Goal: Information Seeking & Learning: Understand process/instructions

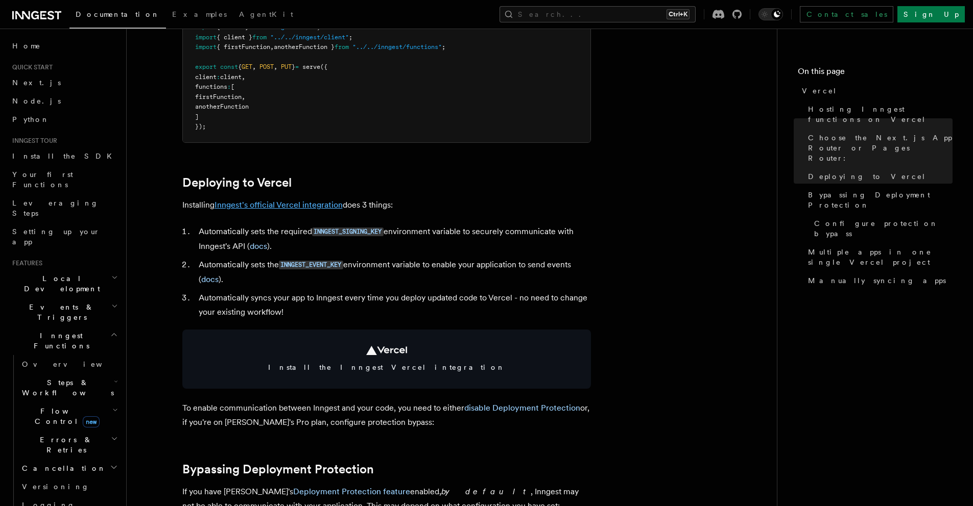
click at [279, 201] on link "Inngest's official Vercel integration" at bounding box center [278, 205] width 128 height 10
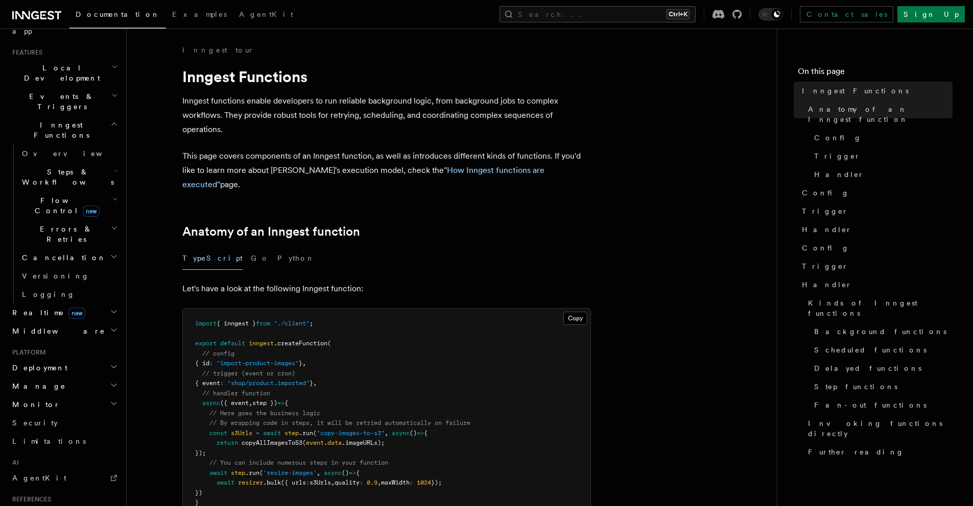
scroll to position [310, 0]
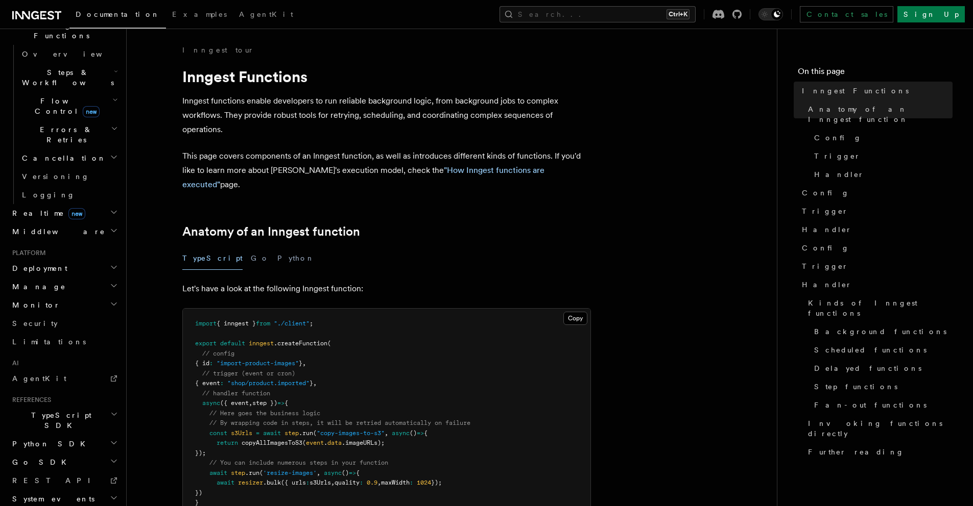
click at [71, 259] on h2 "Deployment" at bounding box center [64, 268] width 112 height 18
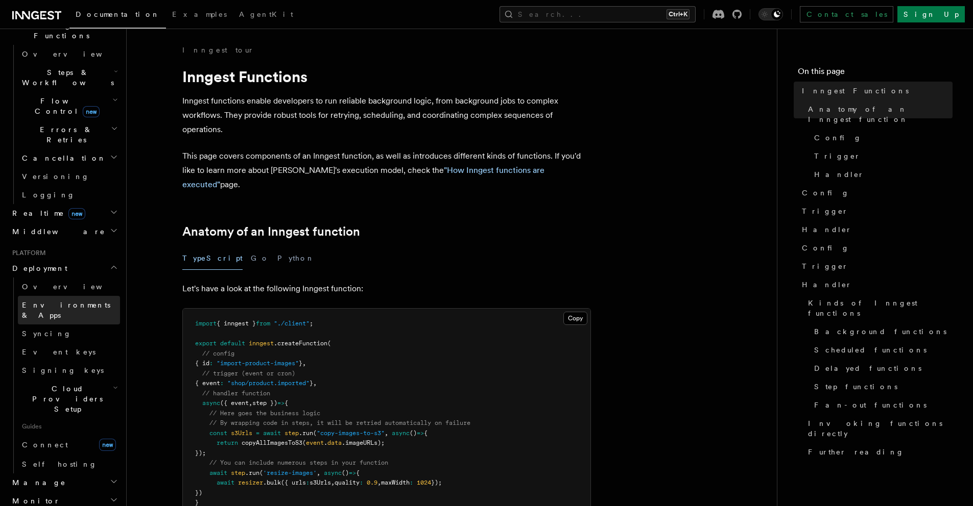
click at [87, 296] on link "Environments & Apps" at bounding box center [69, 310] width 102 height 29
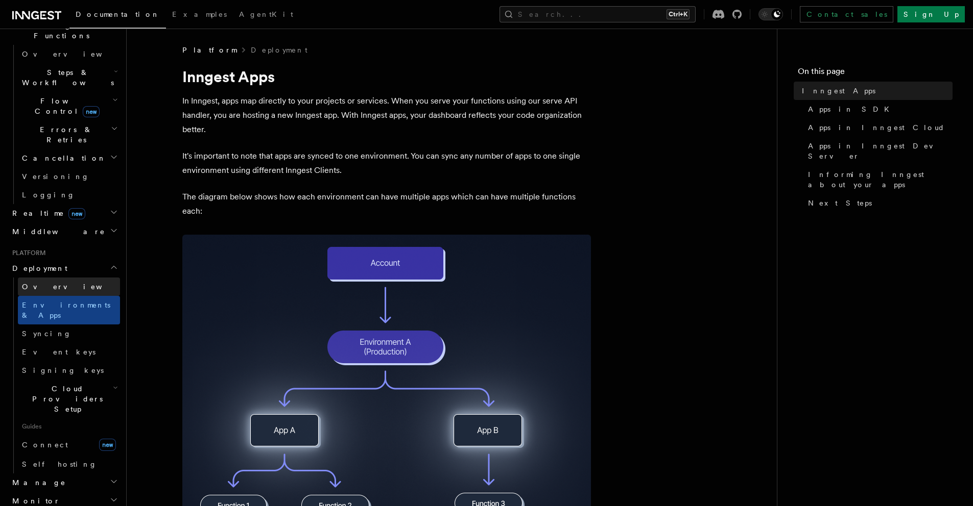
click at [85, 278] on link "Overview" at bounding box center [69, 287] width 102 height 18
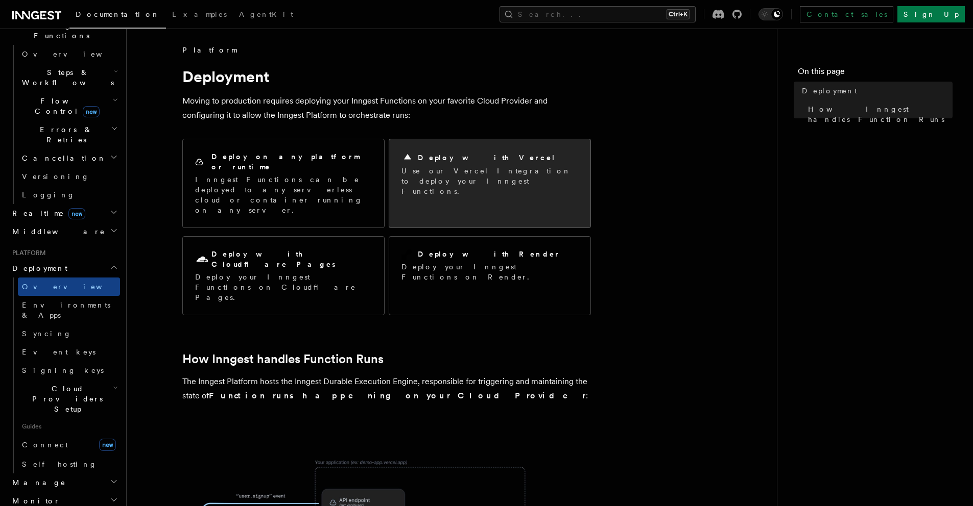
click at [521, 164] on div "Deploy with Vercel Use our Vercel Integration to deploy your Inngest Functions." at bounding box center [489, 174] width 177 height 45
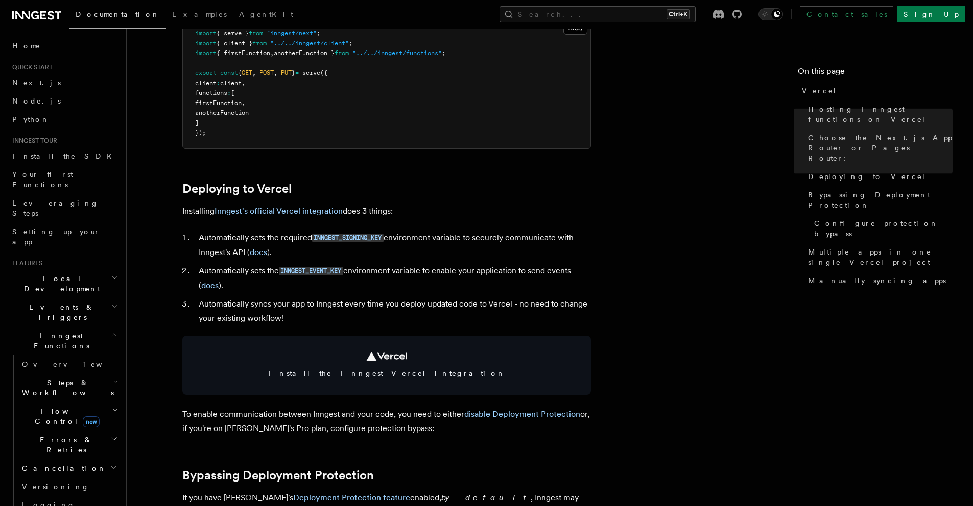
scroll to position [341, 0]
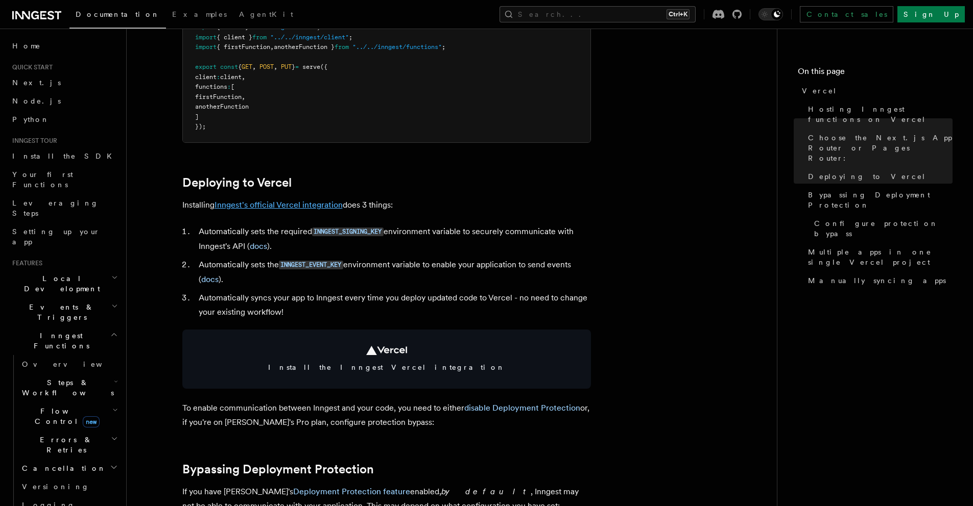
click at [288, 202] on link "Inngest's official Vercel integration" at bounding box center [278, 205] width 128 height 10
